Goal: Task Accomplishment & Management: Manage account settings

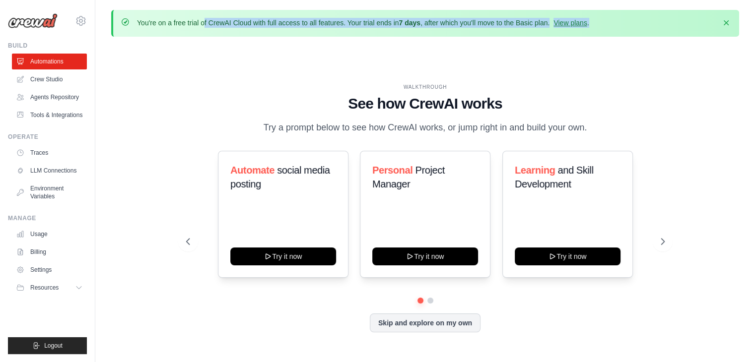
drag, startPoint x: 139, startPoint y: 21, endPoint x: 603, endPoint y: 24, distance: 464.2
click at [603, 24] on div "You're on a free trial of CrewAI Cloud with full access to all features. Your t…" at bounding box center [426, 23] width 610 height 11
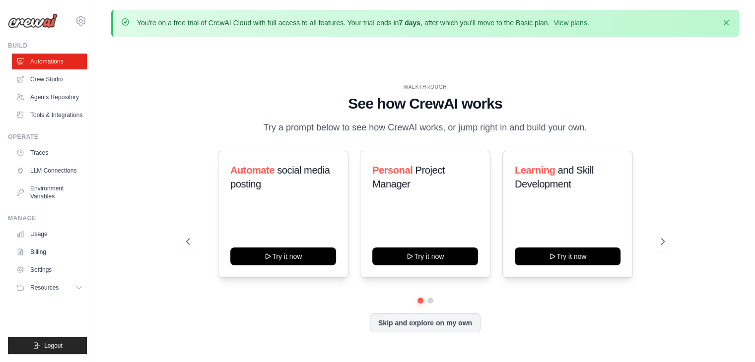
click at [615, 52] on div "WALKTHROUGH See how [PERSON_NAME] works Try a prompt below to see how [PERSON_N…" at bounding box center [425, 216] width 628 height 343
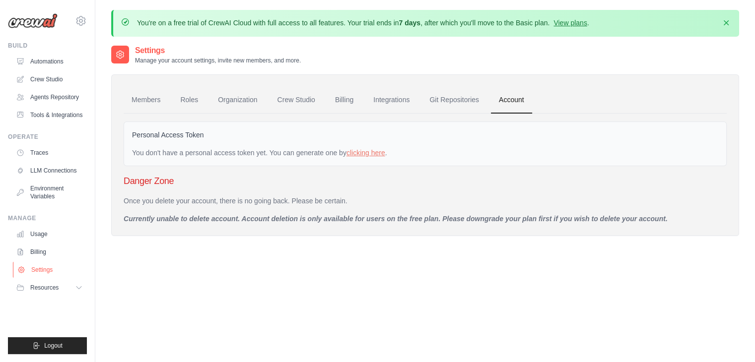
click at [64, 271] on link "Settings" at bounding box center [50, 270] width 75 height 16
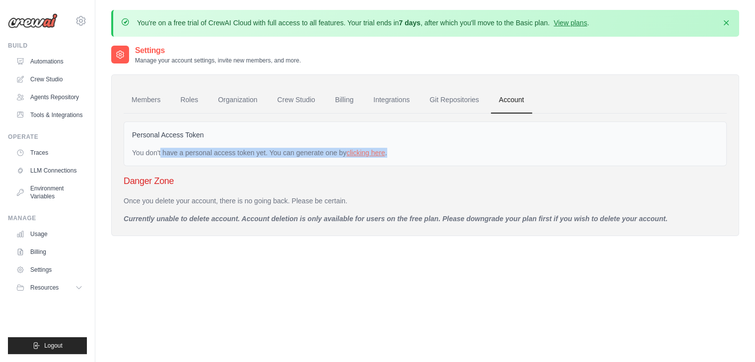
drag, startPoint x: 133, startPoint y: 150, endPoint x: 396, endPoint y: 150, distance: 263.1
click at [397, 149] on div "You don't have a personal access token yet. You can generate one by clicking he…" at bounding box center [425, 153] width 586 height 10
click at [374, 152] on link "clicking here" at bounding box center [366, 153] width 39 height 8
